Goal: Task Accomplishment & Management: Manage account settings

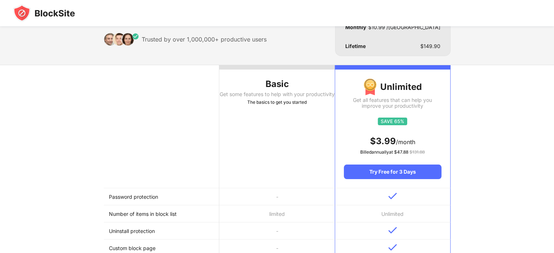
scroll to position [35, 0]
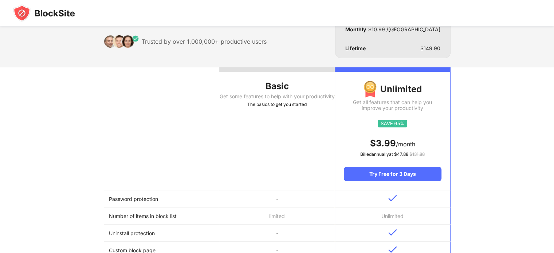
click at [274, 108] on div "The basics to get you started" at bounding box center [276, 104] width 115 height 7
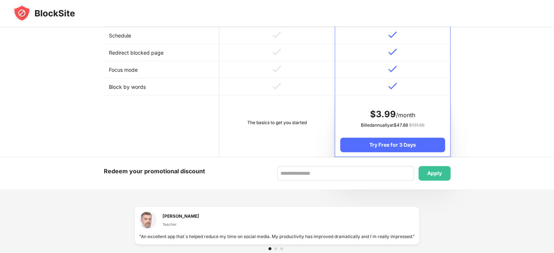
scroll to position [371, 0]
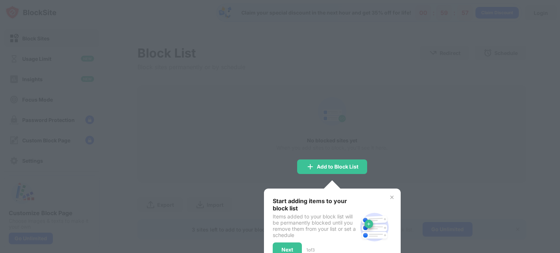
click at [388, 193] on div "Start adding items to your block list Items added to your block list will be pe…" at bounding box center [332, 227] width 137 height 77
click at [389, 196] on img at bounding box center [392, 198] width 6 height 6
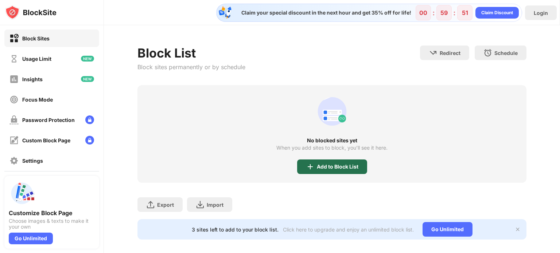
click at [325, 164] on div "Add to Block List" at bounding box center [338, 167] width 42 height 6
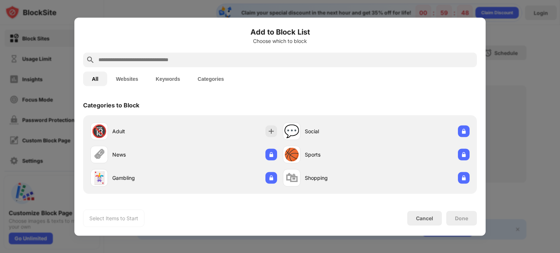
click at [261, 58] on input "text" at bounding box center [286, 59] width 376 height 9
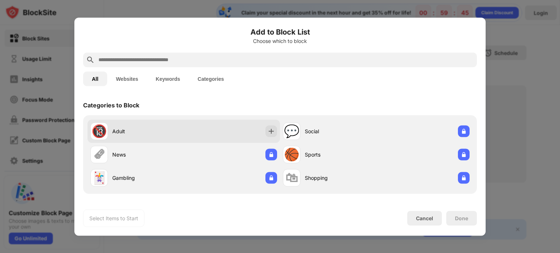
click at [134, 123] on div "🔞 Adult" at bounding box center [136, 130] width 93 height 17
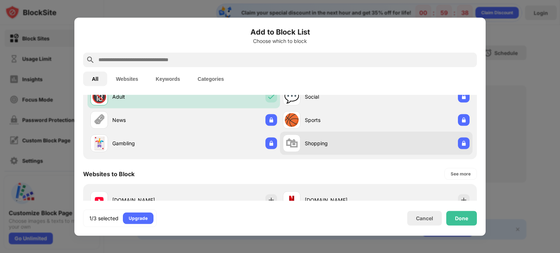
scroll to position [35, 0]
click at [327, 145] on div "Shopping" at bounding box center [340, 143] width 71 height 8
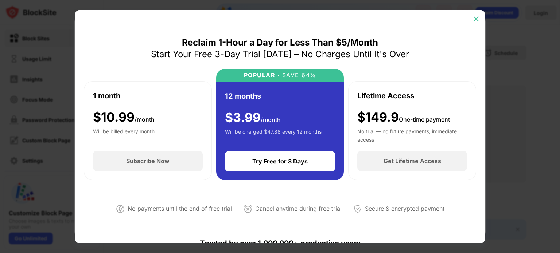
click at [475, 17] on img at bounding box center [475, 18] width 7 height 7
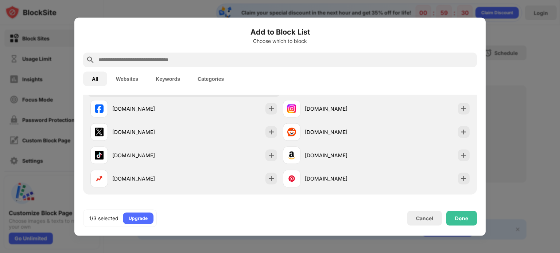
scroll to position [149, 0]
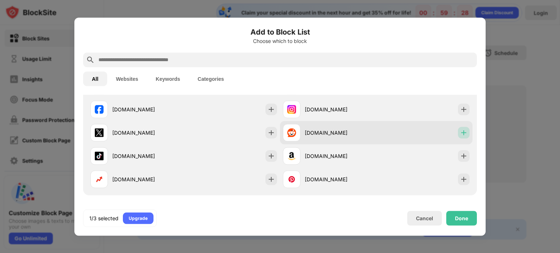
click at [460, 132] on img at bounding box center [463, 132] width 7 height 7
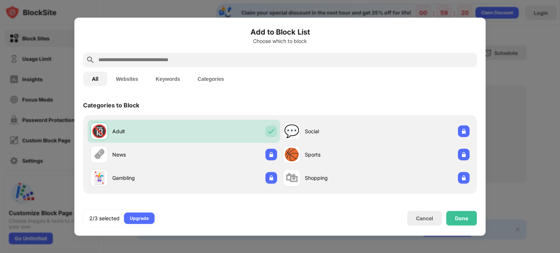
scroll to position [1, 0]
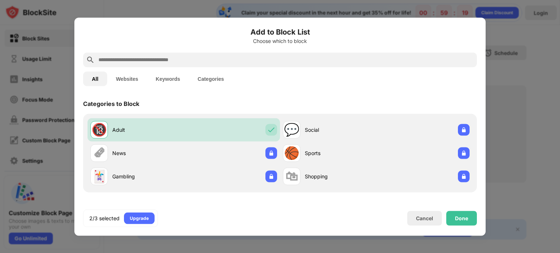
click at [283, 59] on input "text" at bounding box center [286, 59] width 376 height 9
click at [114, 81] on button "Websites" at bounding box center [127, 78] width 40 height 15
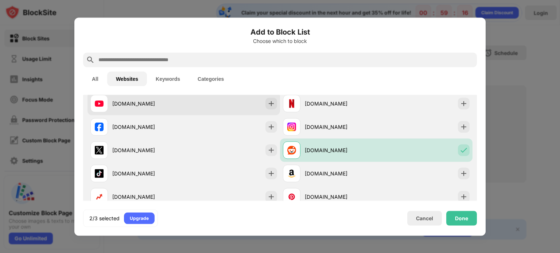
scroll to position [32, 0]
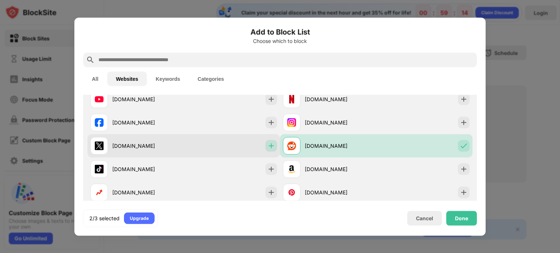
click at [267, 147] on img at bounding box center [270, 145] width 7 height 7
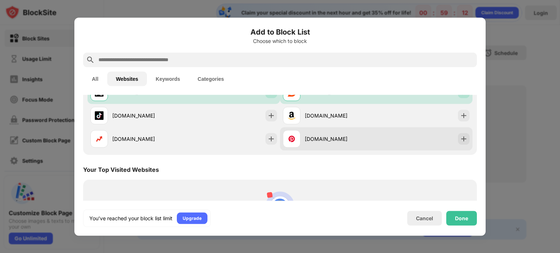
scroll to position [159, 0]
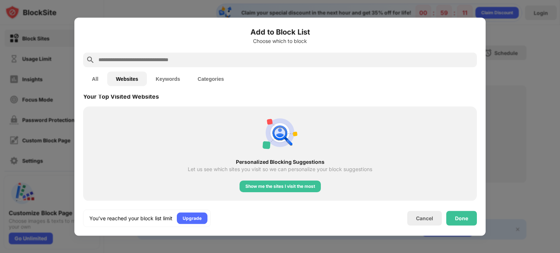
click at [169, 77] on button "Keywords" at bounding box center [168, 78] width 42 height 15
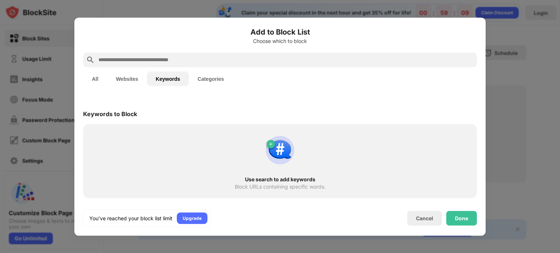
click at [216, 61] on input "text" at bounding box center [286, 59] width 376 height 9
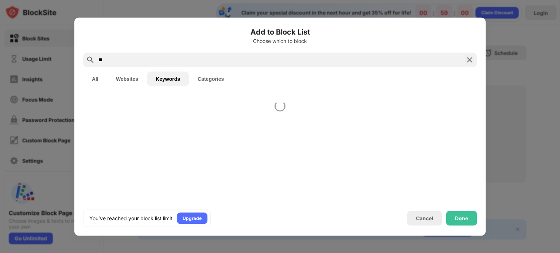
type input "*"
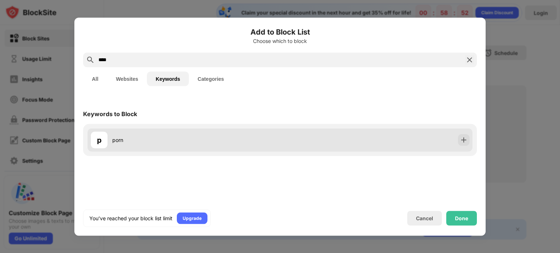
type input "****"
click at [461, 146] on div "p porn" at bounding box center [279, 139] width 385 height 23
click at [464, 142] on img at bounding box center [463, 139] width 7 height 7
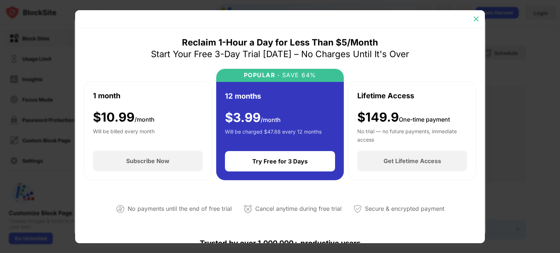
click at [470, 21] on div at bounding box center [476, 19] width 12 height 12
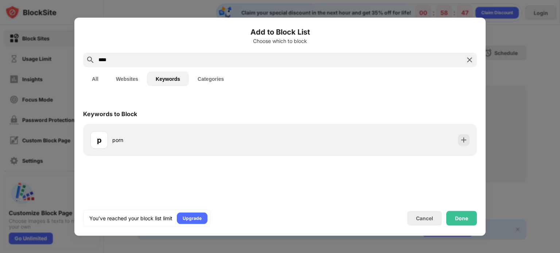
click at [221, 78] on button "Categories" at bounding box center [211, 78] width 44 height 15
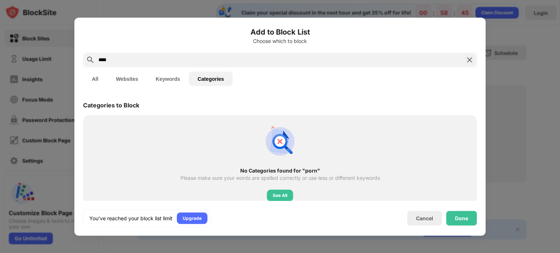
click at [135, 74] on button "Websites" at bounding box center [127, 78] width 40 height 15
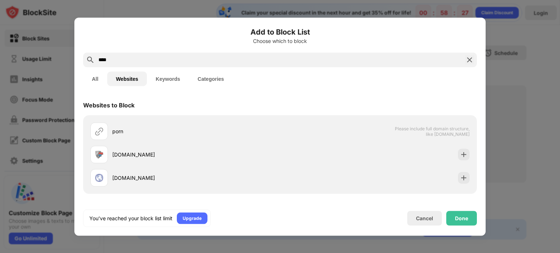
click at [102, 82] on button "All" at bounding box center [95, 78] width 24 height 15
click at [97, 81] on button "All" at bounding box center [95, 78] width 24 height 15
click at [140, 79] on button "Websites" at bounding box center [127, 78] width 40 height 15
click at [160, 83] on button "Keywords" at bounding box center [168, 78] width 42 height 15
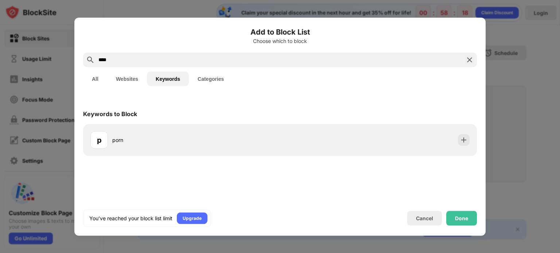
click at [202, 84] on button "Categories" at bounding box center [211, 78] width 44 height 15
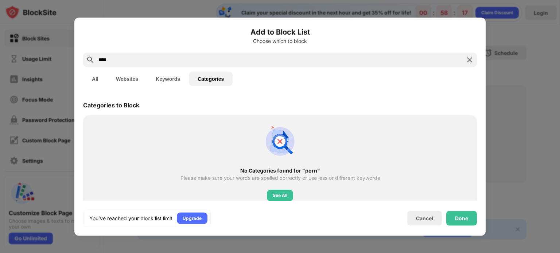
click at [130, 81] on button "Websites" at bounding box center [127, 78] width 40 height 15
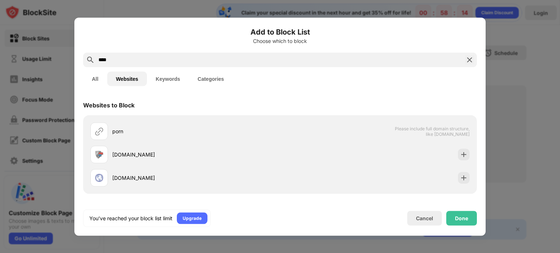
click at [447, 58] on input "****" at bounding box center [280, 59] width 364 height 9
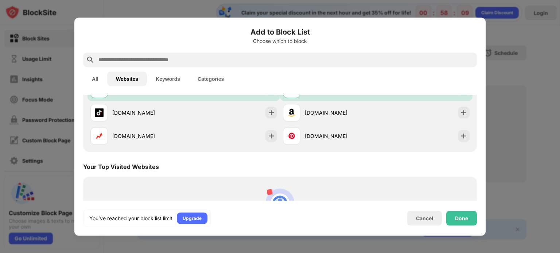
scroll to position [159, 0]
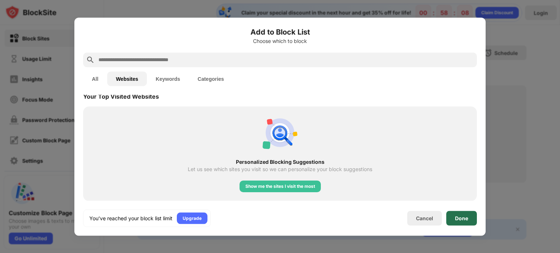
click at [456, 215] on div "Done" at bounding box center [461, 218] width 13 height 6
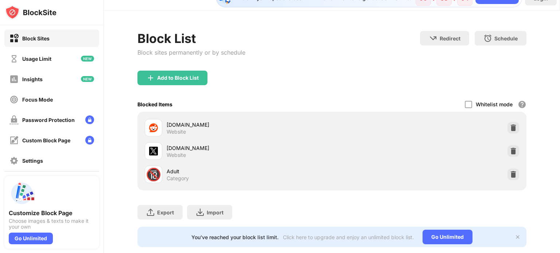
scroll to position [34, 0]
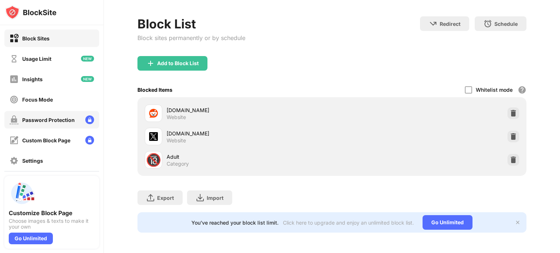
click at [46, 122] on div "Password Protection" at bounding box center [48, 120] width 52 height 6
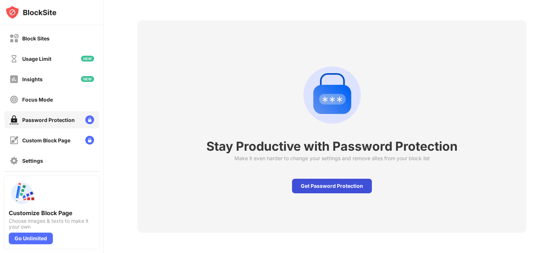
click at [318, 179] on div "Get Password Protection" at bounding box center [332, 186] width 80 height 15
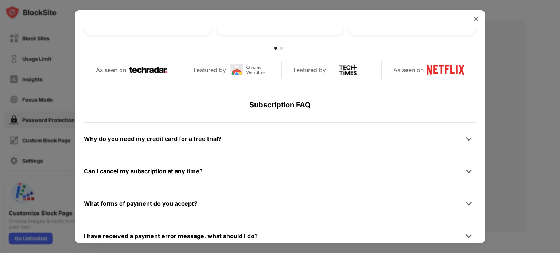
scroll to position [346, 0]
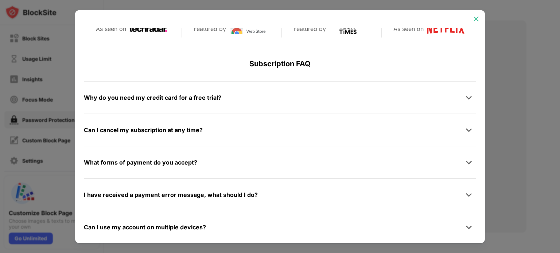
click at [475, 14] on div at bounding box center [476, 19] width 12 height 12
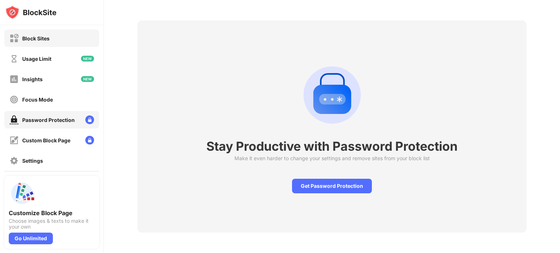
click at [50, 47] on div "Block Sites" at bounding box center [51, 38] width 95 height 17
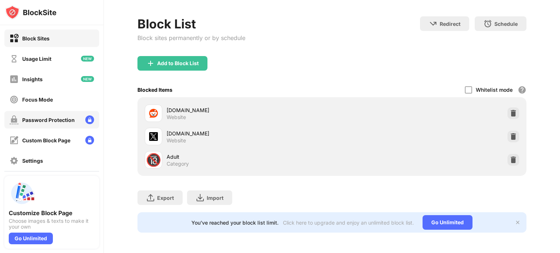
scroll to position [67, 0]
